Goal: Task Accomplishment & Management: Use online tool/utility

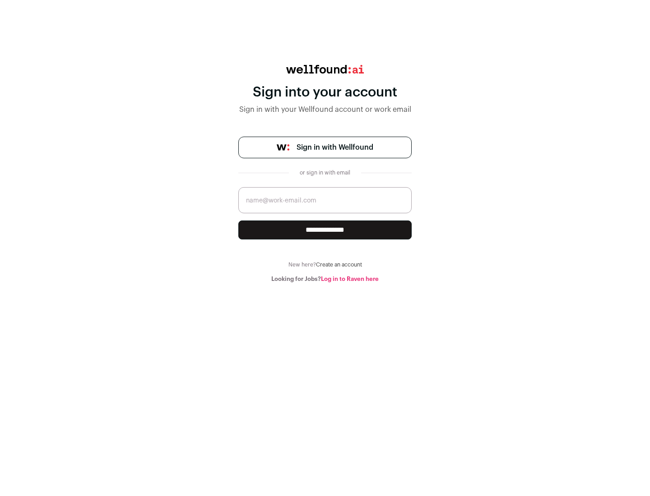
click at [334, 148] on span "Sign in with Wellfound" at bounding box center [334, 147] width 77 height 11
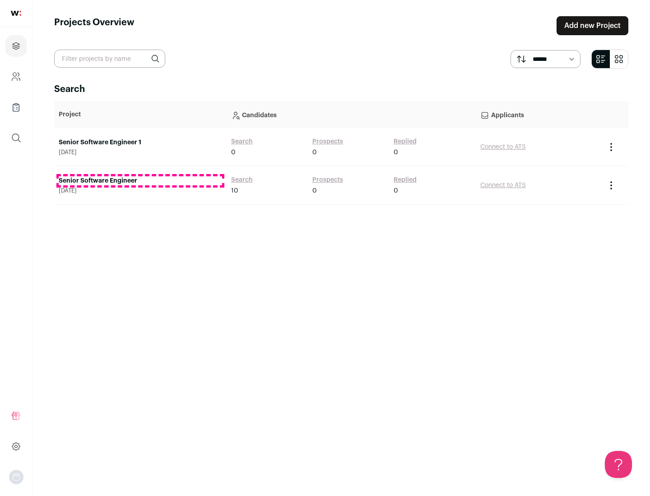
click at [140, 181] on link "Senior Software Engineer" at bounding box center [140, 180] width 163 height 9
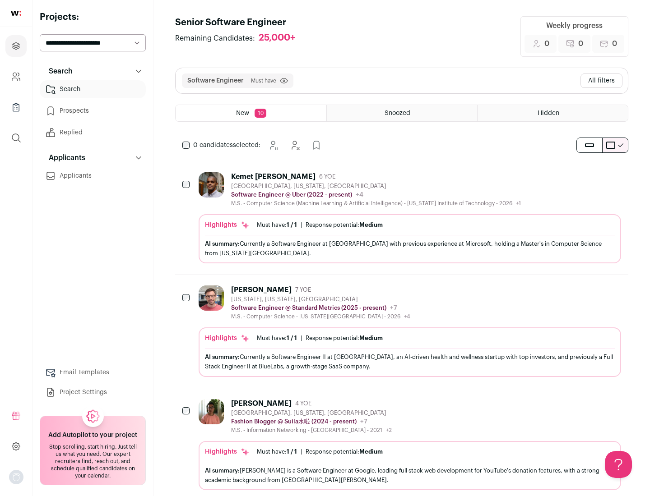
click at [402, 218] on div "Highlights Must have: 1 / 1 How many must haves have been fulfilled? | Response…" at bounding box center [410, 238] width 422 height 49
